Goal: Information Seeking & Learning: Learn about a topic

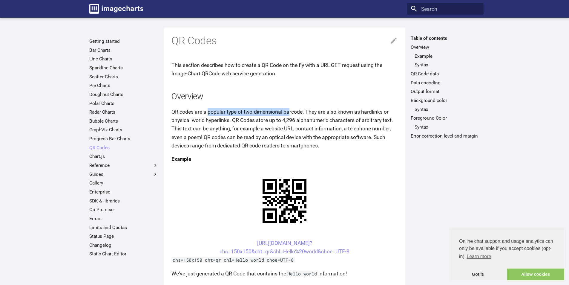
drag, startPoint x: 208, startPoint y: 106, endPoint x: 292, endPoint y: 109, distance: 83.4
click at [292, 109] on p "QR codes are a popular type of two-dimensional barcode. They are also known as …" at bounding box center [284, 129] width 226 height 42
drag, startPoint x: 324, startPoint y: 110, endPoint x: 344, endPoint y: 108, distance: 20.1
click at [344, 108] on p "QR codes are a popular type of two-dimensional barcode. They are also known as …" at bounding box center [284, 129] width 226 height 42
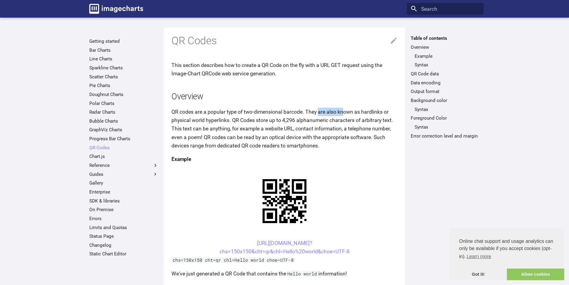
click at [344, 108] on p "QR codes are a popular type of two-dimensional barcode. They are also known as …" at bounding box center [284, 129] width 226 height 42
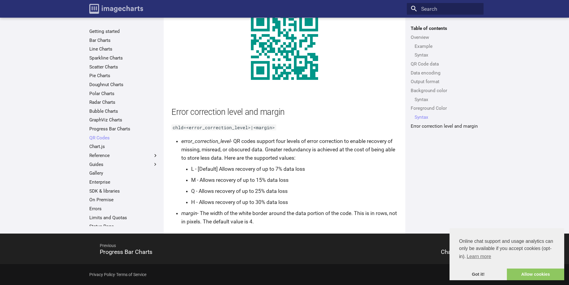
click at [93, 8] on img "Image-Charts documentation" at bounding box center [116, 9] width 54 height 10
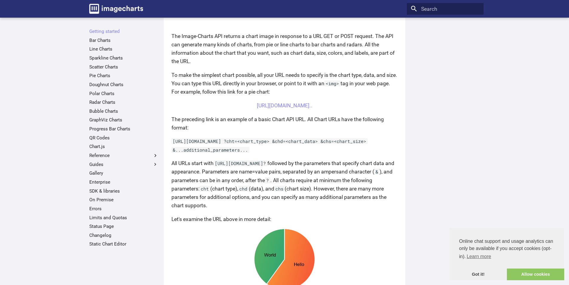
scroll to position [90, 0]
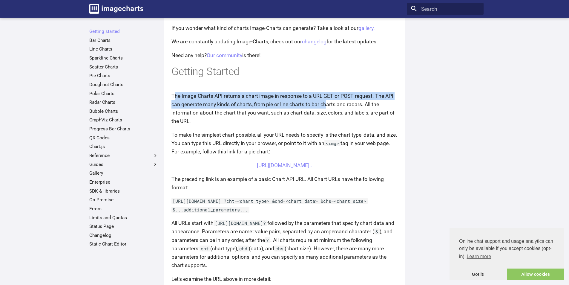
drag, startPoint x: 219, startPoint y: 99, endPoint x: 327, endPoint y: 107, distance: 108.7
click at [327, 107] on p "The Image-Charts API returns a chart image in response to a URL GET or POST req…" at bounding box center [284, 109] width 226 height 34
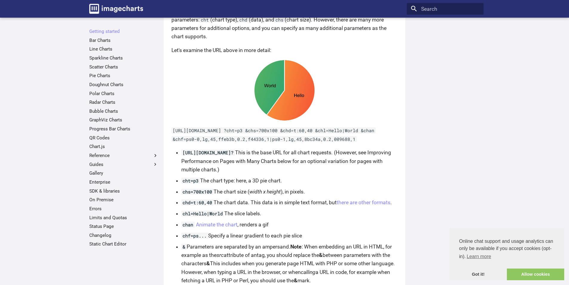
scroll to position [329, 0]
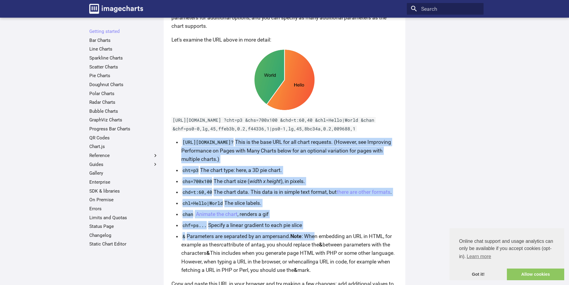
drag, startPoint x: 182, startPoint y: 150, endPoint x: 316, endPoint y: 246, distance: 165.4
click at [316, 246] on ul "[URL][DOMAIN_NAME]? This is the base URL for all chart requests. (However, see …" at bounding box center [286, 206] width 223 height 136
click at [316, 246] on li "& Parameters are separated by an ampersand. Note : When embedding an URL in HTM…" at bounding box center [289, 253] width 216 height 42
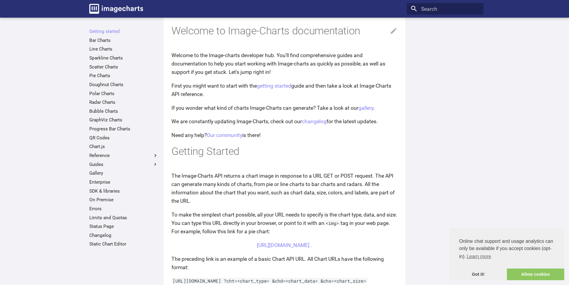
scroll to position [0, 0]
